Goal: Task Accomplishment & Management: Use online tool/utility

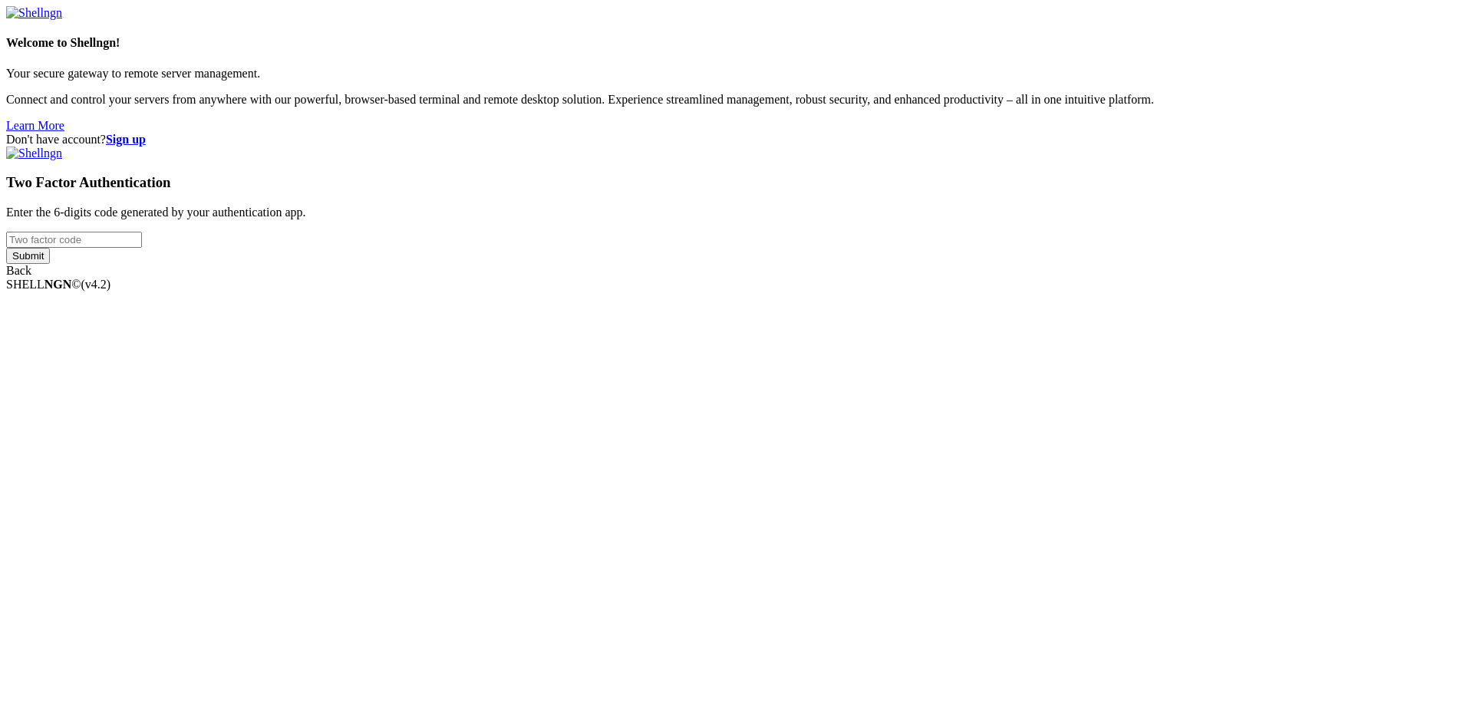
click at [142, 248] on input "number" at bounding box center [74, 240] width 136 height 16
type input "588459"
click at [6, 248] on input "Submit" at bounding box center [28, 256] width 44 height 16
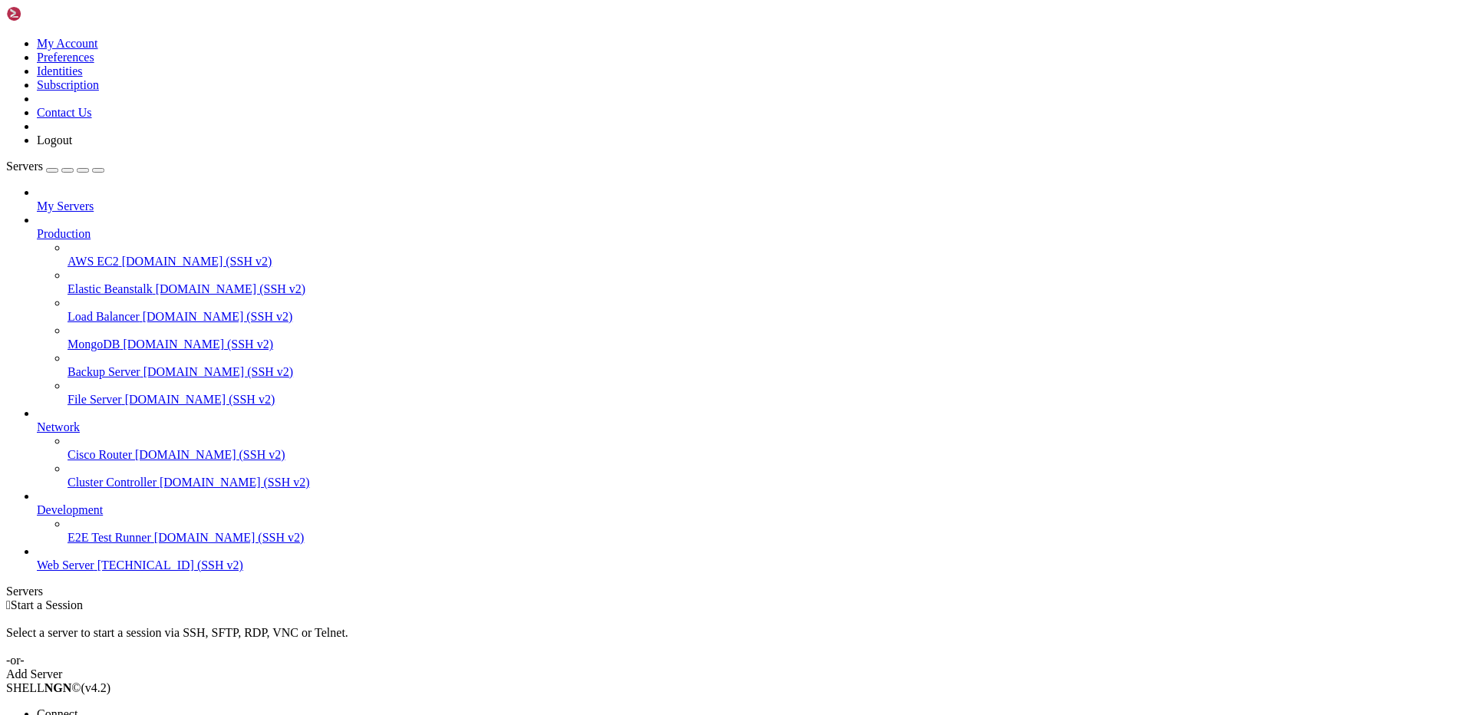
click at [94, 714] on span "Open SFTP" at bounding box center [66, 727] width 58 height 13
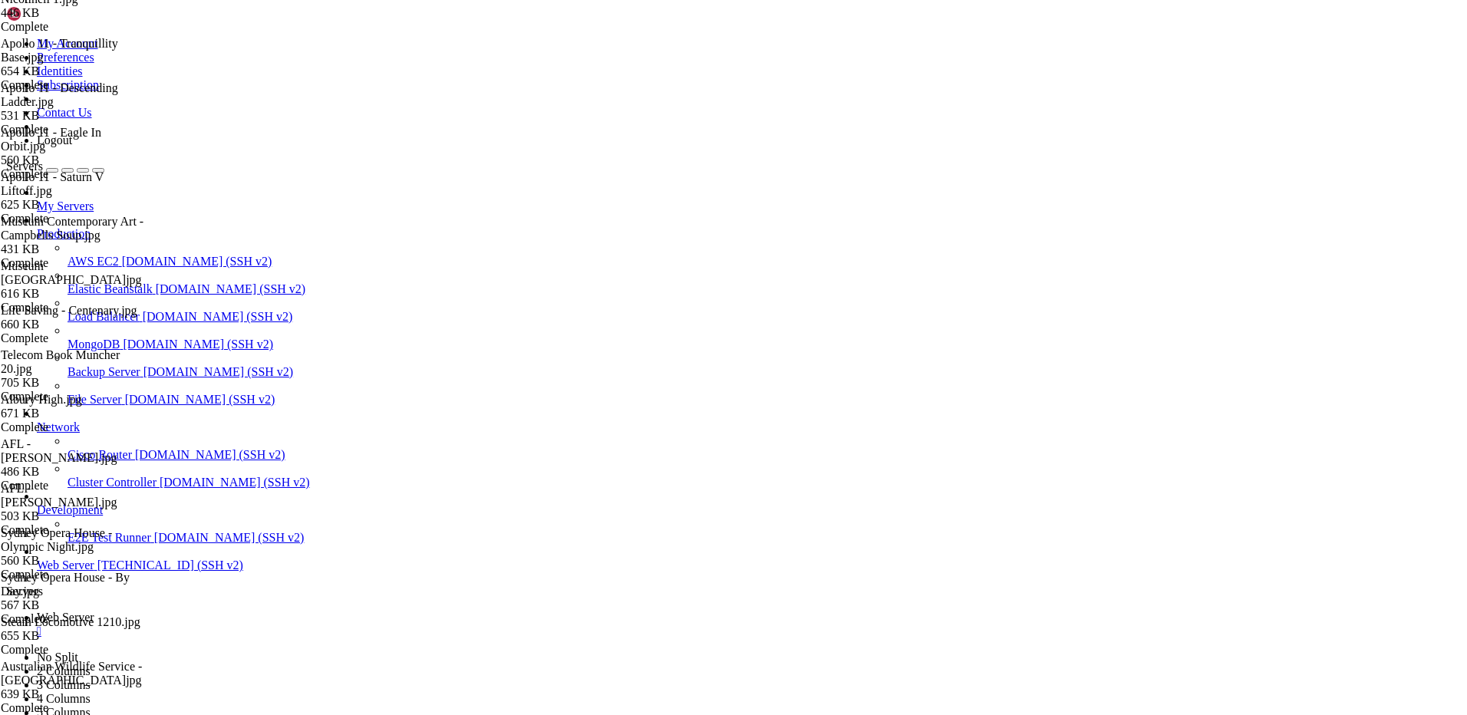
scroll to position [1201, 0]
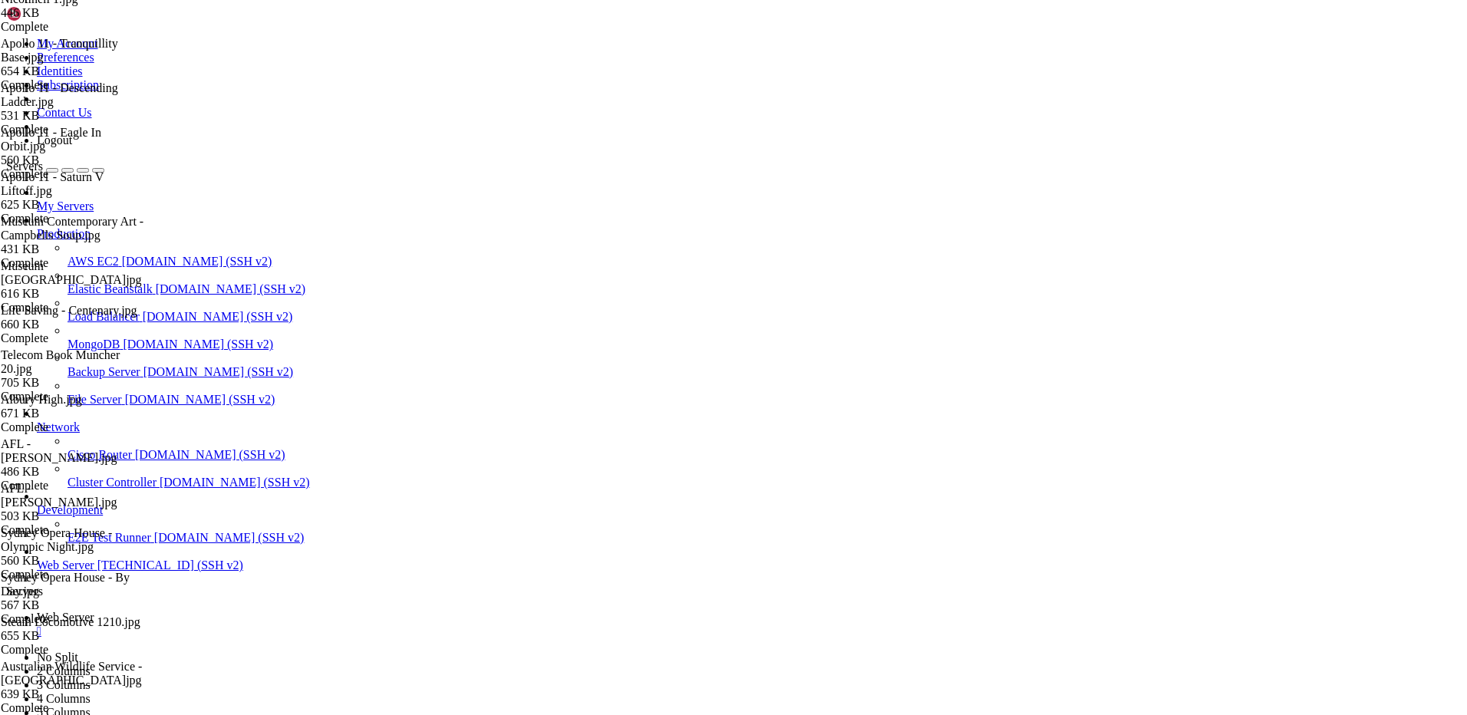
drag, startPoint x: 811, startPoint y: 50, endPoint x: 242, endPoint y: 51, distance: 569.2
type input "/root"
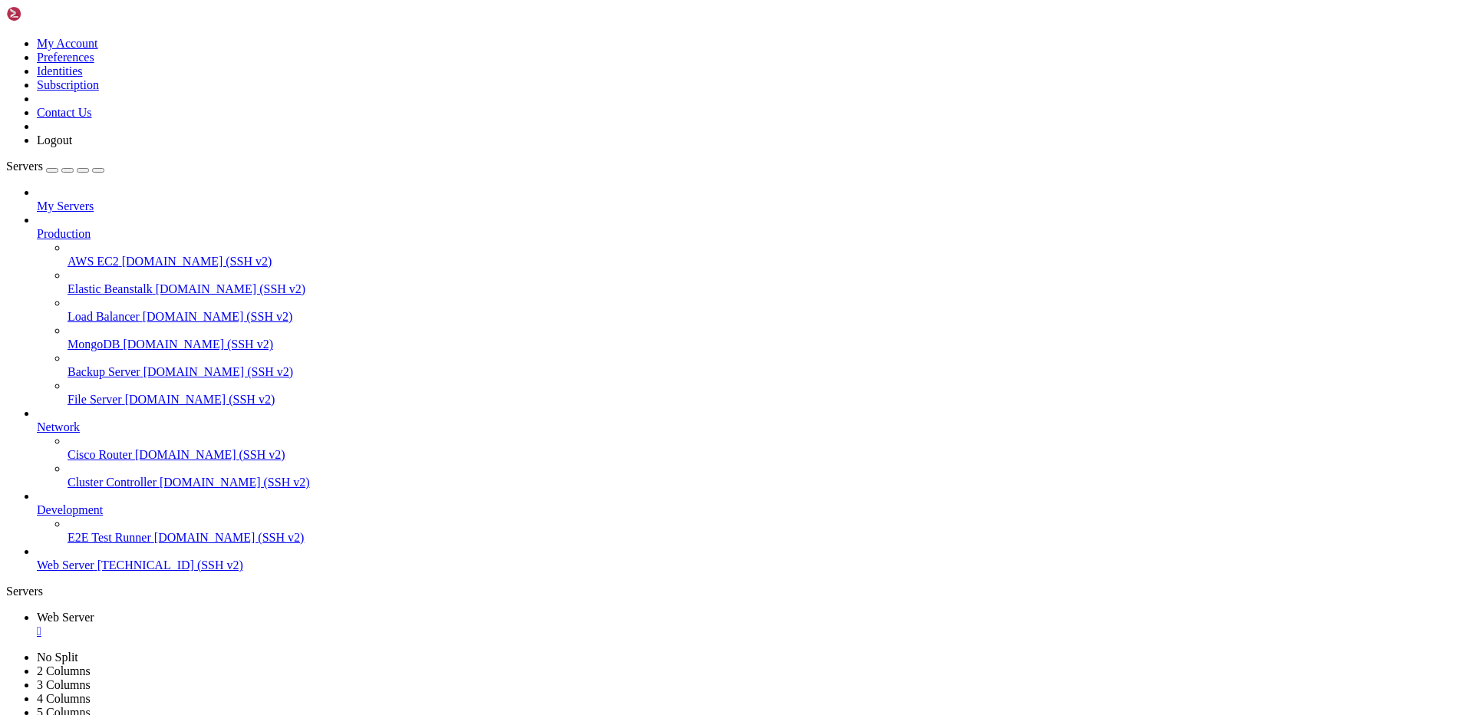
click at [292, 624] on div "" at bounding box center [749, 631] width 1424 height 14
click at [44, 572] on link "Web Server [TECHNICAL_ID] (SSH v2)" at bounding box center [749, 565] width 1424 height 14
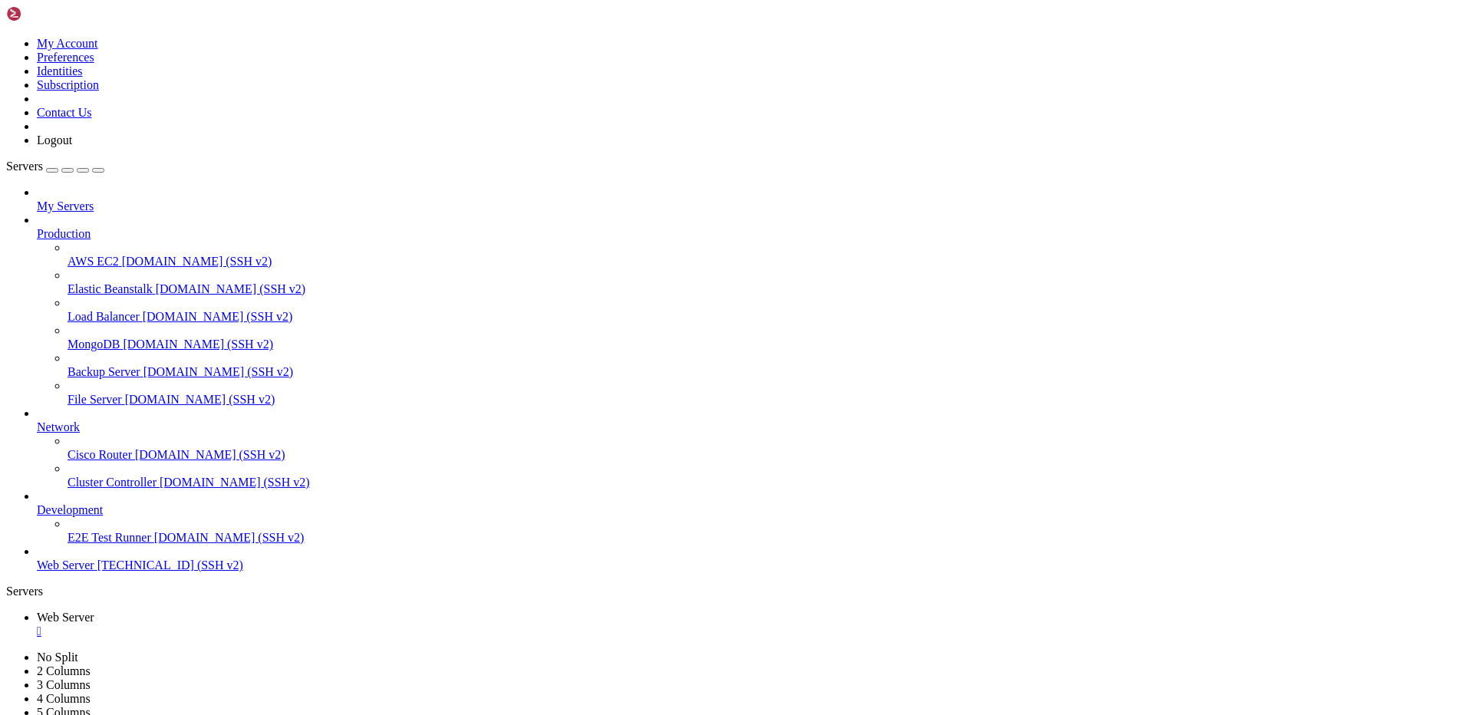
click at [284, 624] on div "" at bounding box center [749, 631] width 1424 height 14
click at [94, 714] on span "Open SFTP" at bounding box center [66, 727] width 58 height 13
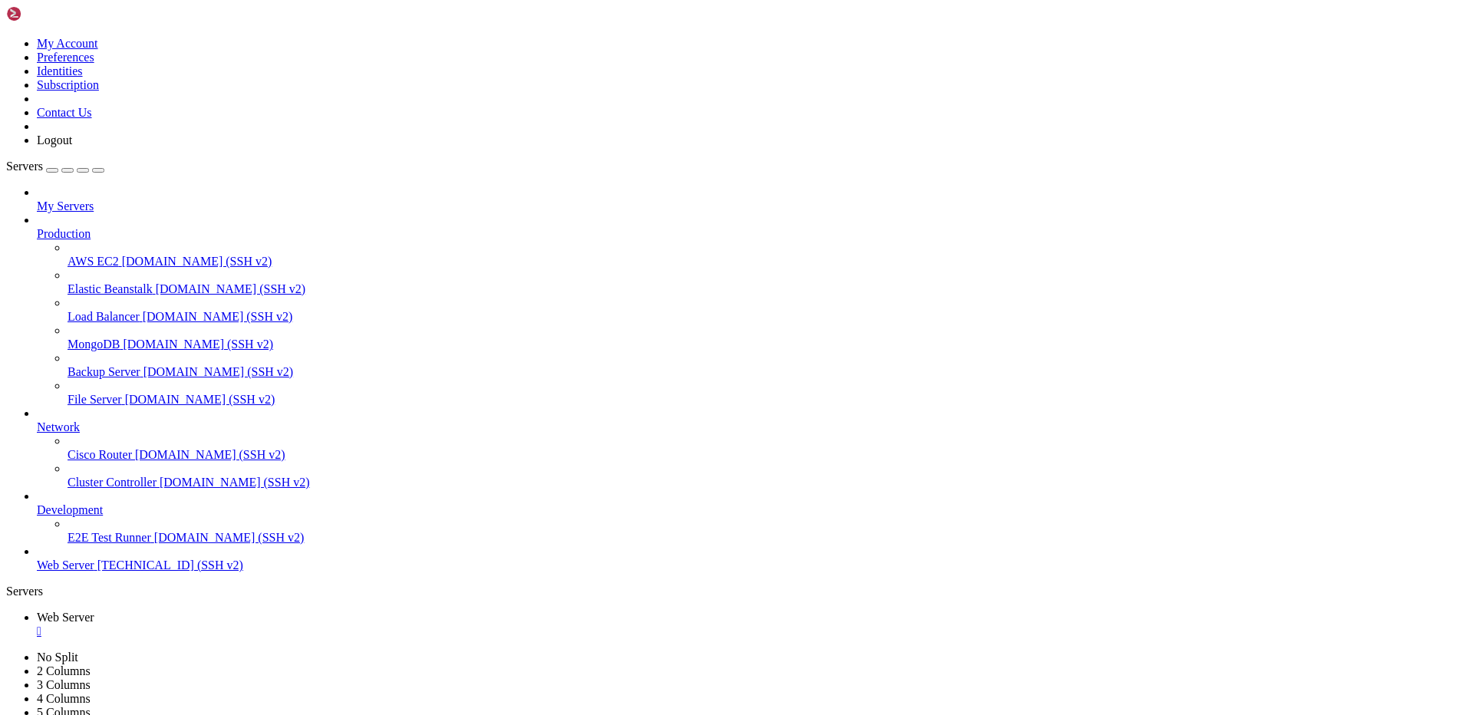
type input "/root/adminer"
